Goal: Check status: Check status

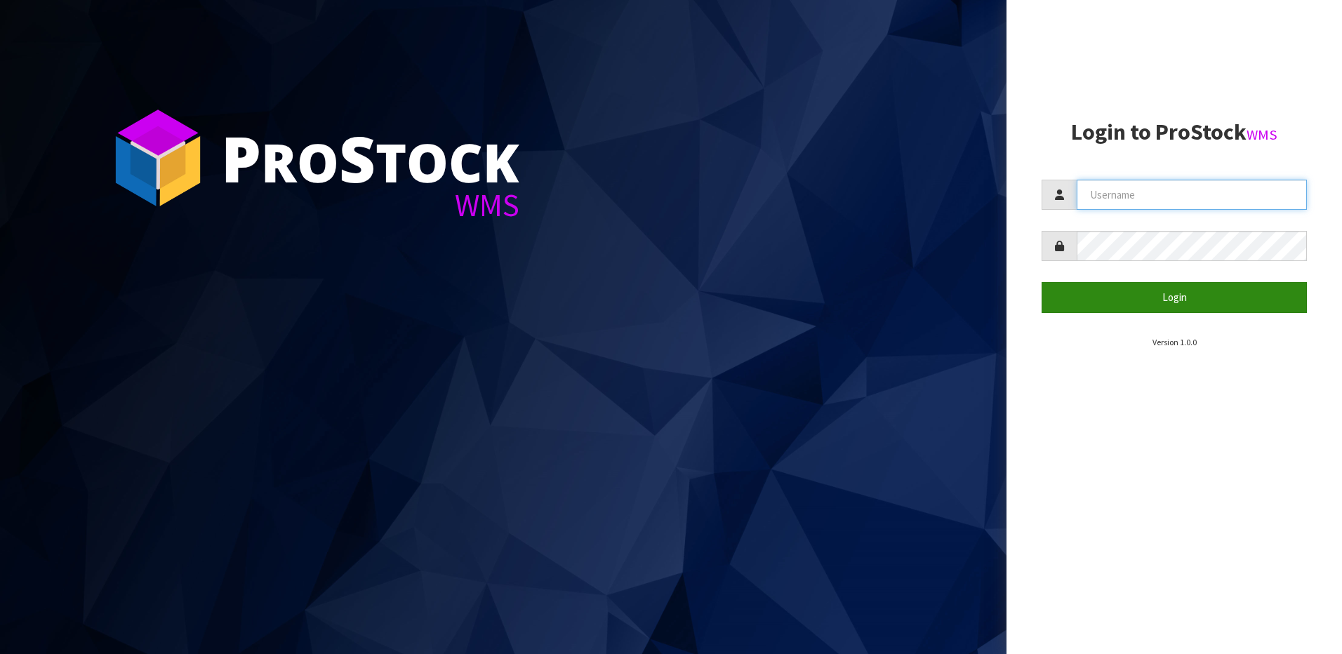
type input "NEOGEN"
click at [1184, 300] on button "Login" at bounding box center [1173, 297] width 265 height 30
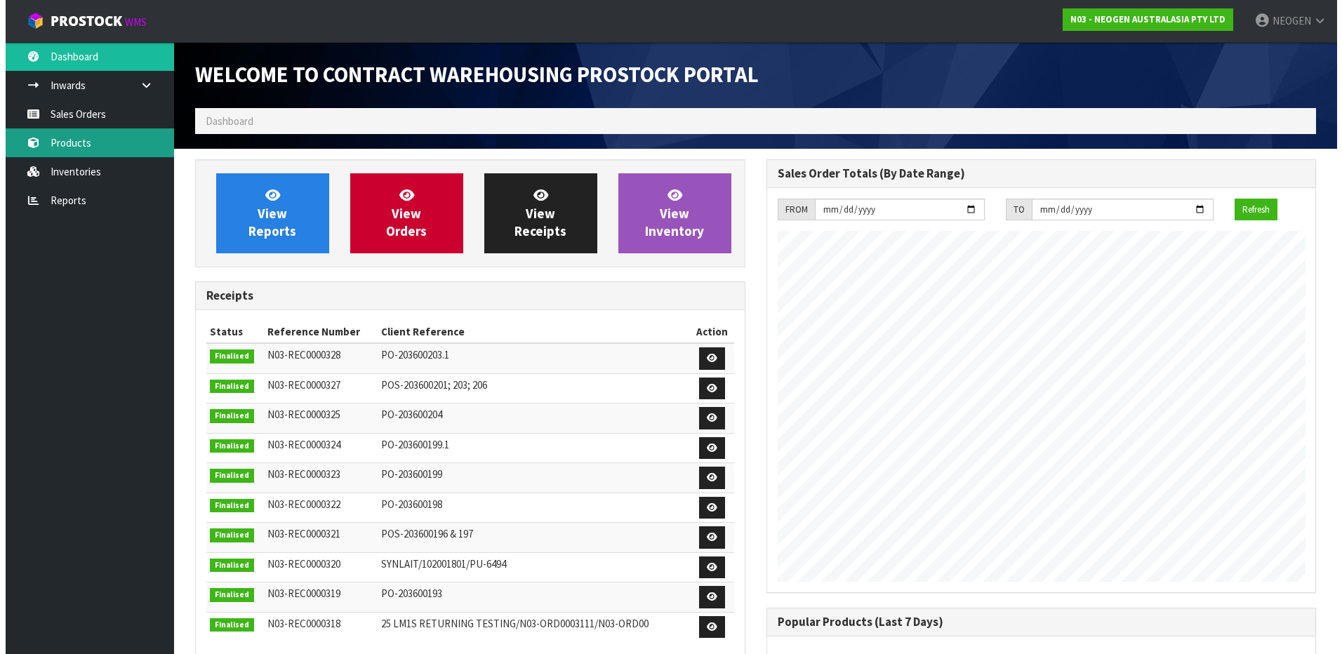
scroll to position [778, 571]
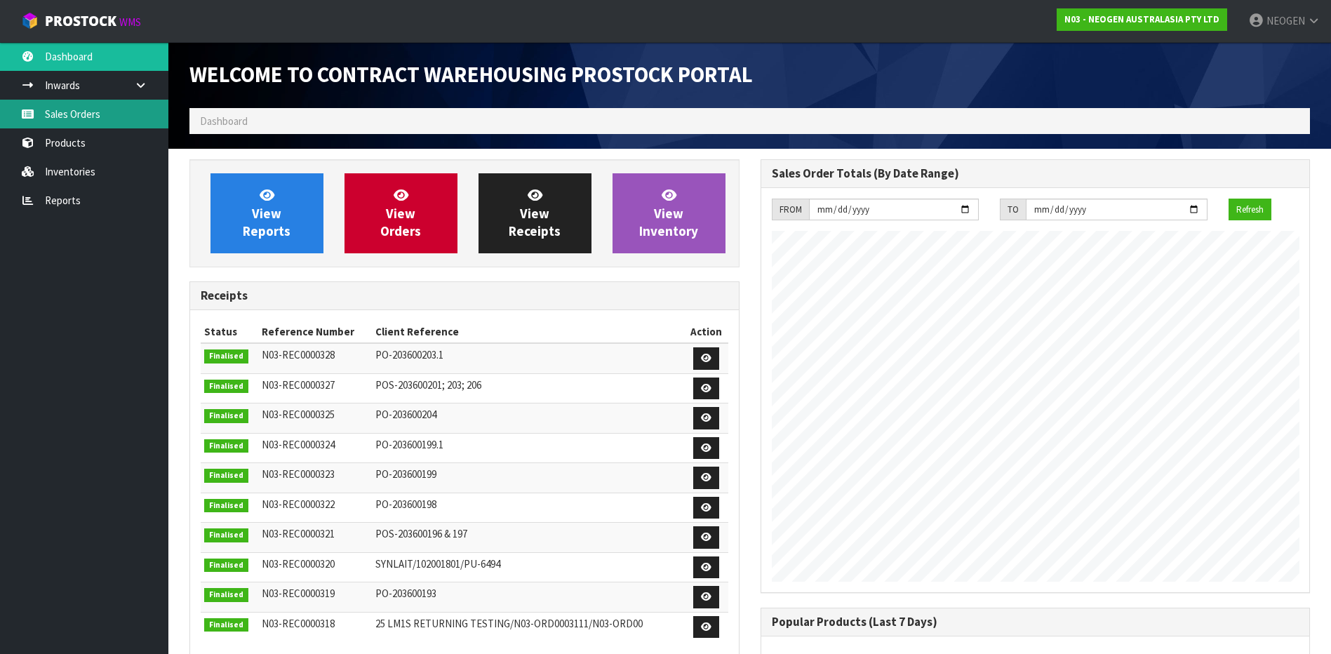
click at [102, 118] on link "Sales Orders" at bounding box center [84, 114] width 168 height 29
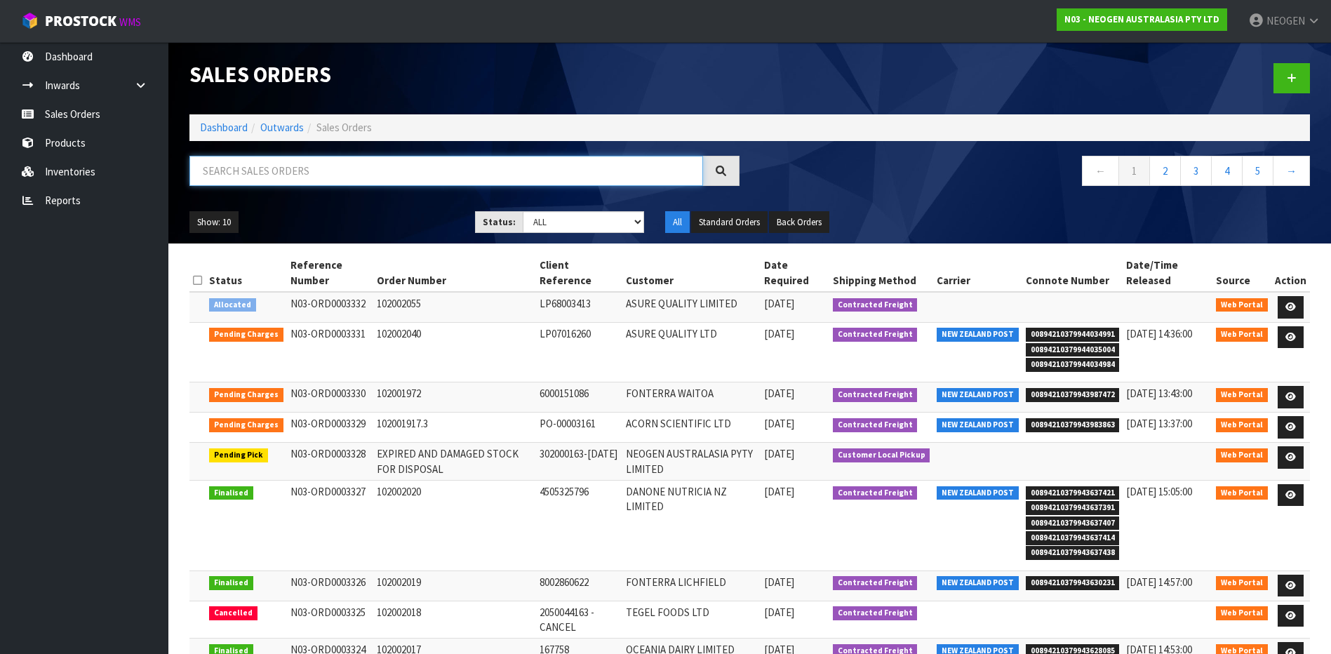
click at [339, 167] on input "text" at bounding box center [446, 171] width 514 height 30
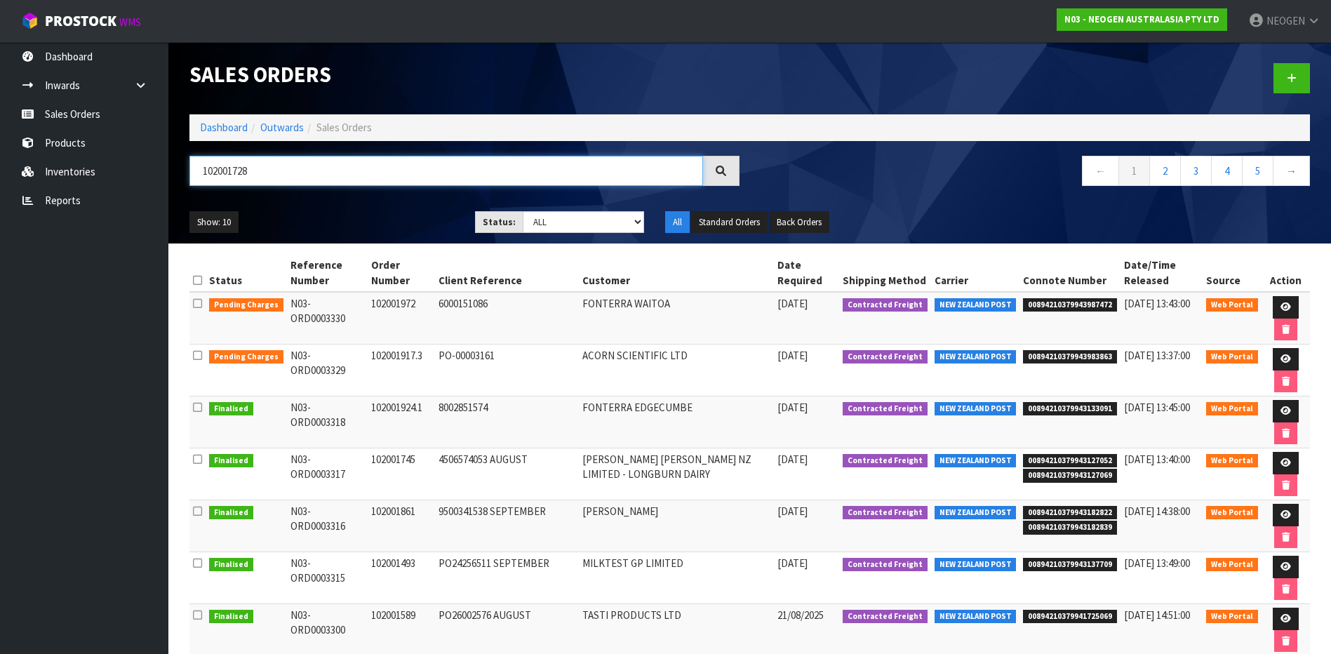
type input "102001728"
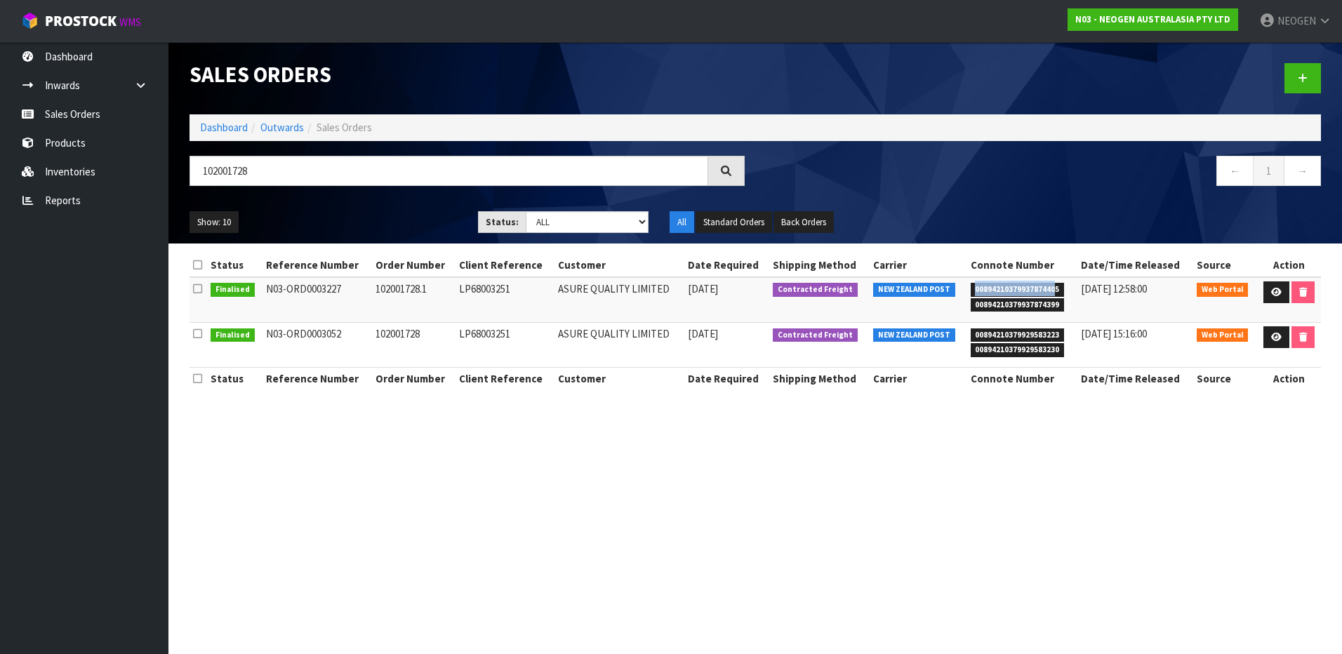
drag, startPoint x: 972, startPoint y: 291, endPoint x: 1052, endPoint y: 291, distance: 80.0
click at [1052, 291] on span "00894210379937874405" at bounding box center [1018, 290] width 94 height 14
copy span "0089421037993787440"
click at [1055, 288] on span "00894210379937874405" at bounding box center [1018, 290] width 94 height 14
drag, startPoint x: 1055, startPoint y: 288, endPoint x: 971, endPoint y: 289, distance: 84.2
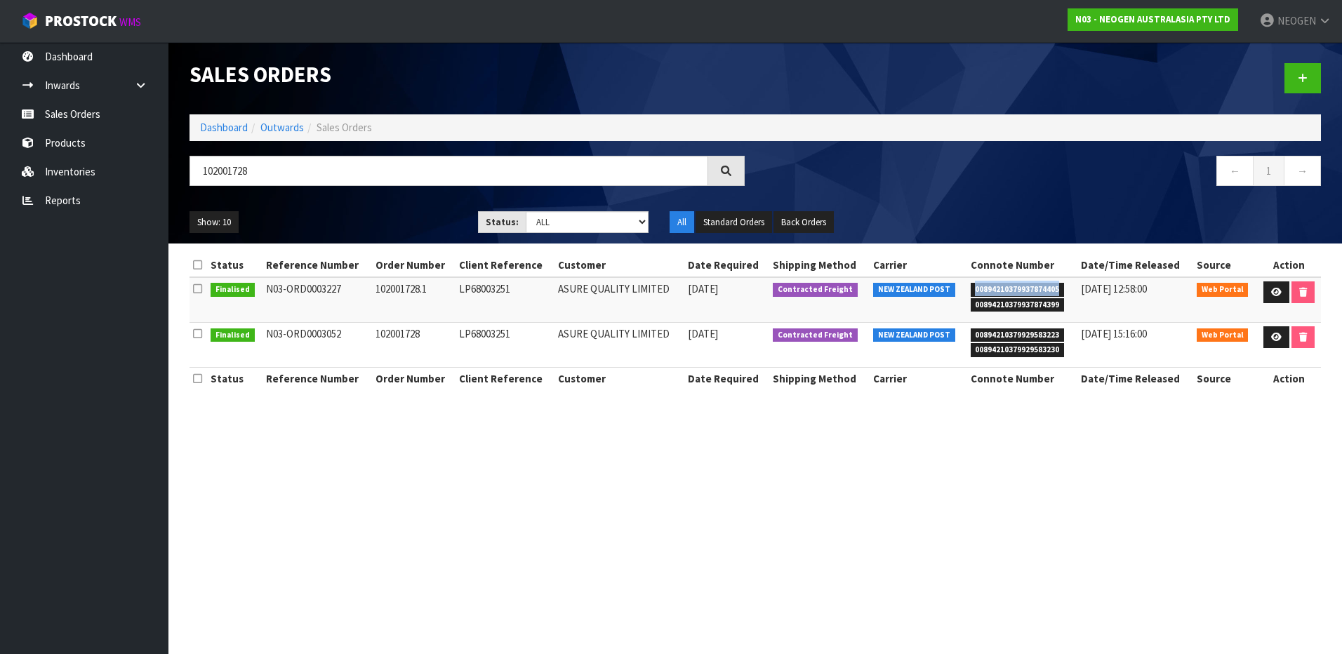
click at [971, 289] on span "00894210379937874405" at bounding box center [1018, 290] width 94 height 14
copy span "00894210379937874405"
drag, startPoint x: 971, startPoint y: 307, endPoint x: 1055, endPoint y: 304, distance: 84.3
click at [1055, 304] on span "00894210379937874399" at bounding box center [1018, 305] width 94 height 14
copy span "00894210379937874399"
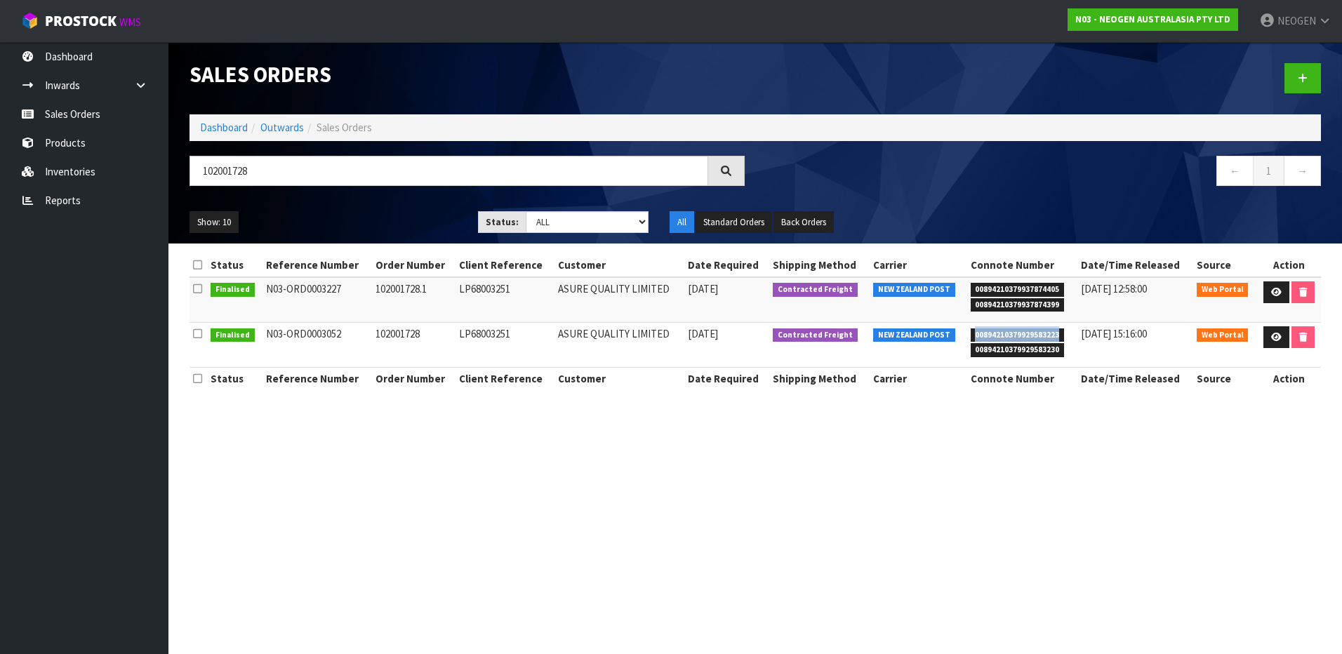
drag, startPoint x: 970, startPoint y: 333, endPoint x: 1061, endPoint y: 333, distance: 91.2
click at [1061, 333] on li "00894210379929583223" at bounding box center [1022, 333] width 103 height 15
copy span "00894210379929583223"
